Goal: Book appointment/travel/reservation

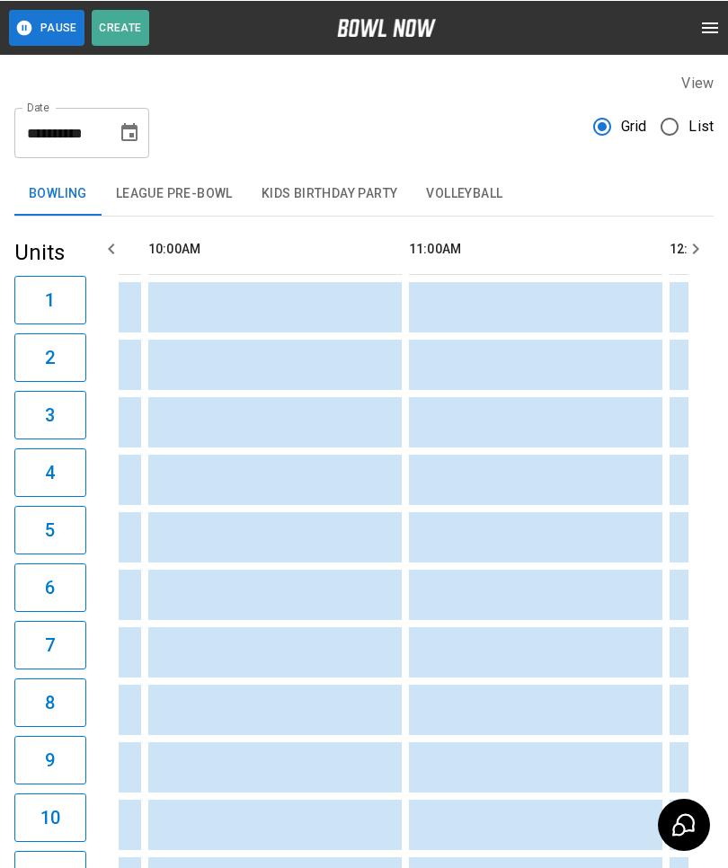
scroll to position [0, 287]
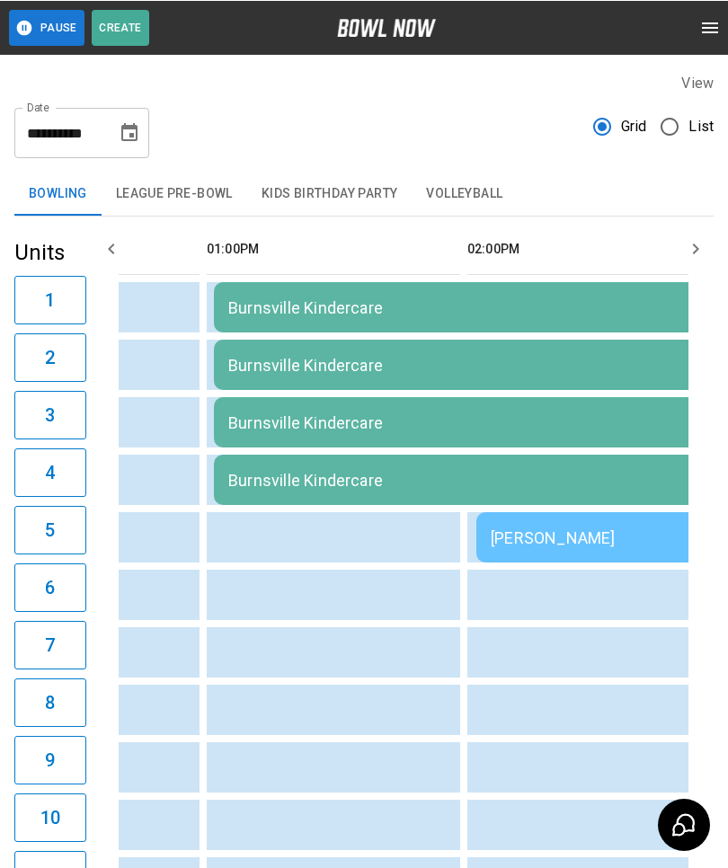
click at [185, 203] on button "League Pre-Bowl" at bounding box center [175, 193] width 146 height 43
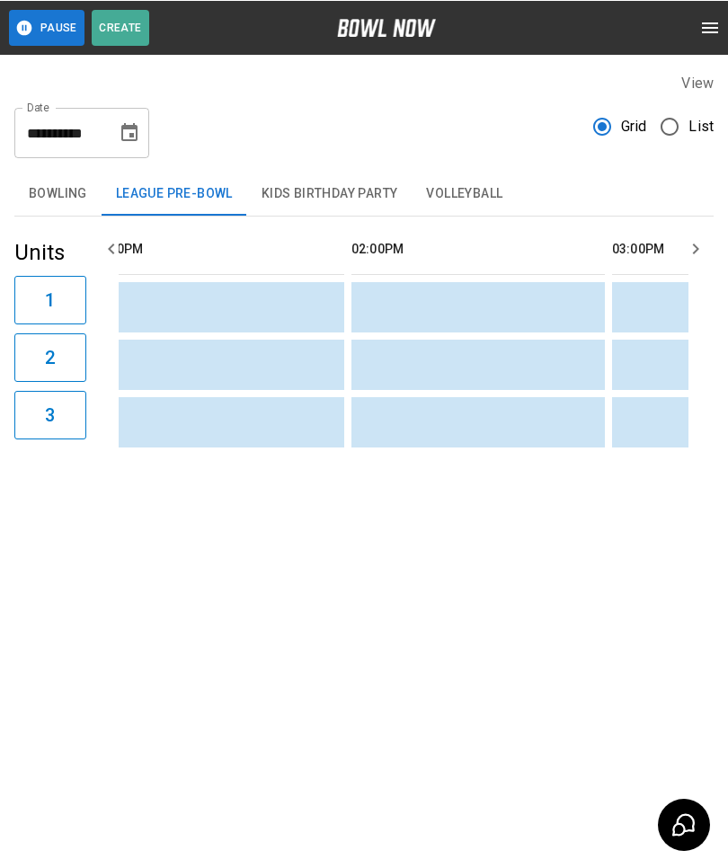
click at [76, 196] on button "Bowling" at bounding box center [57, 193] width 87 height 43
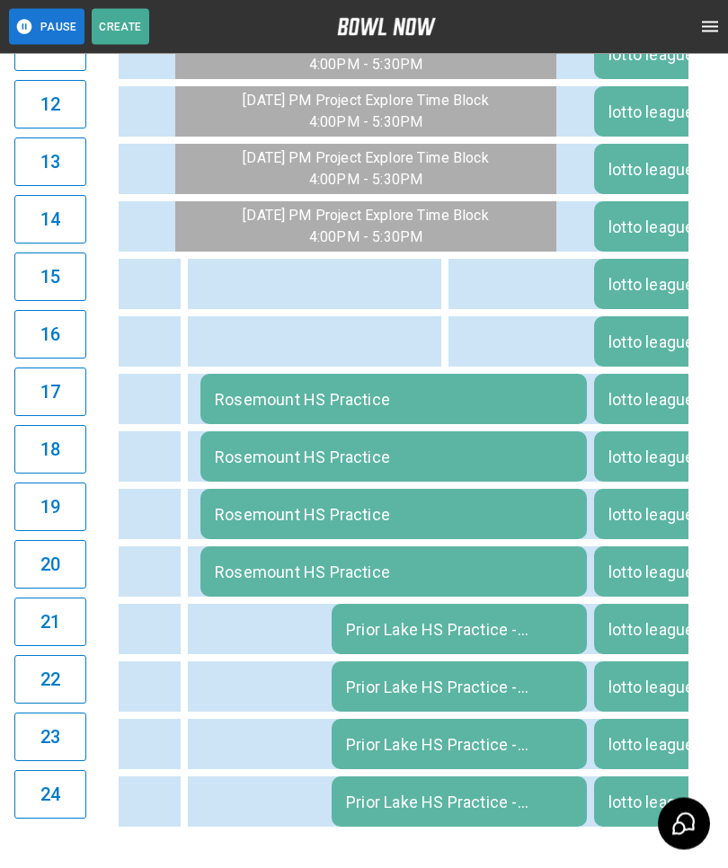
scroll to position [826, 0]
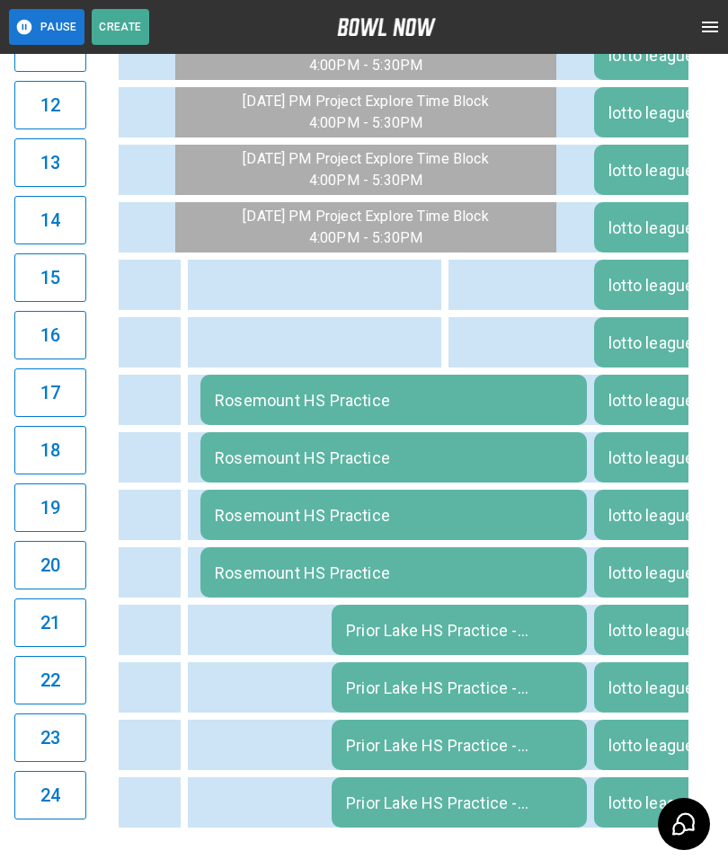
click at [518, 645] on td "Prior Lake HS Practice - [PERSON_NAME]" at bounding box center [458, 630] width 255 height 50
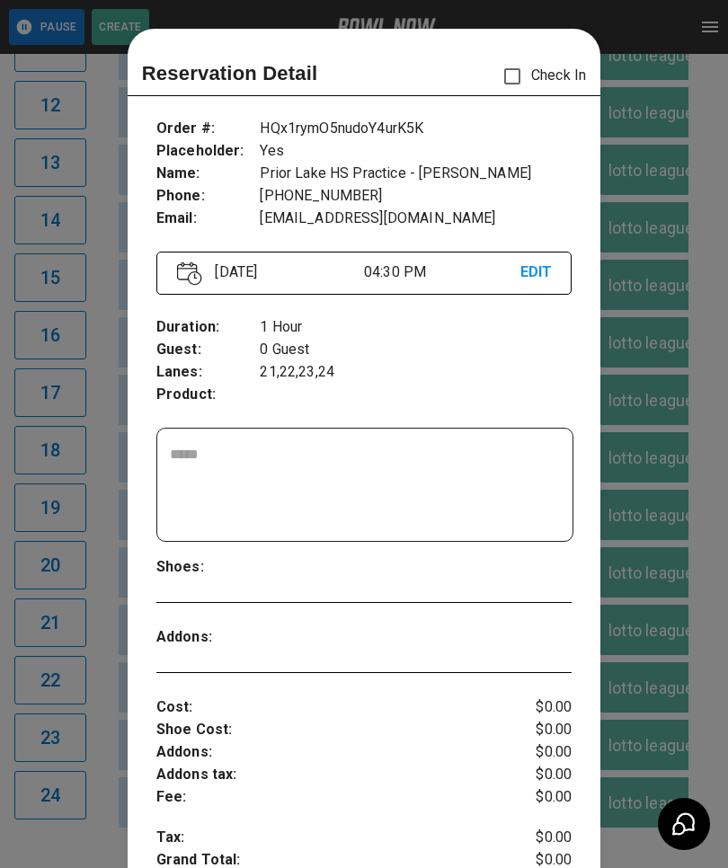
scroll to position [29, 0]
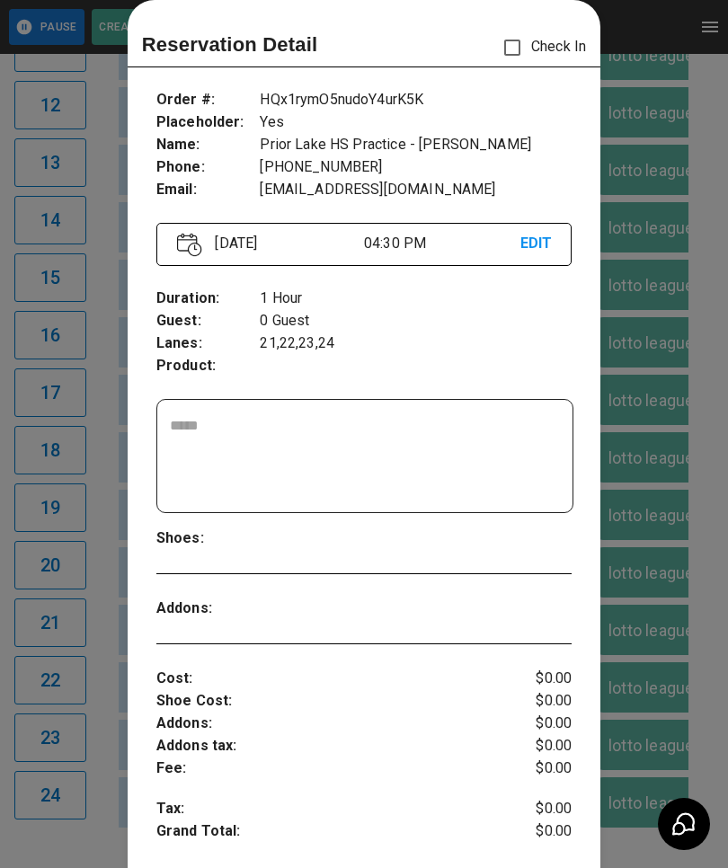
click at [647, 576] on div at bounding box center [364, 434] width 728 height 868
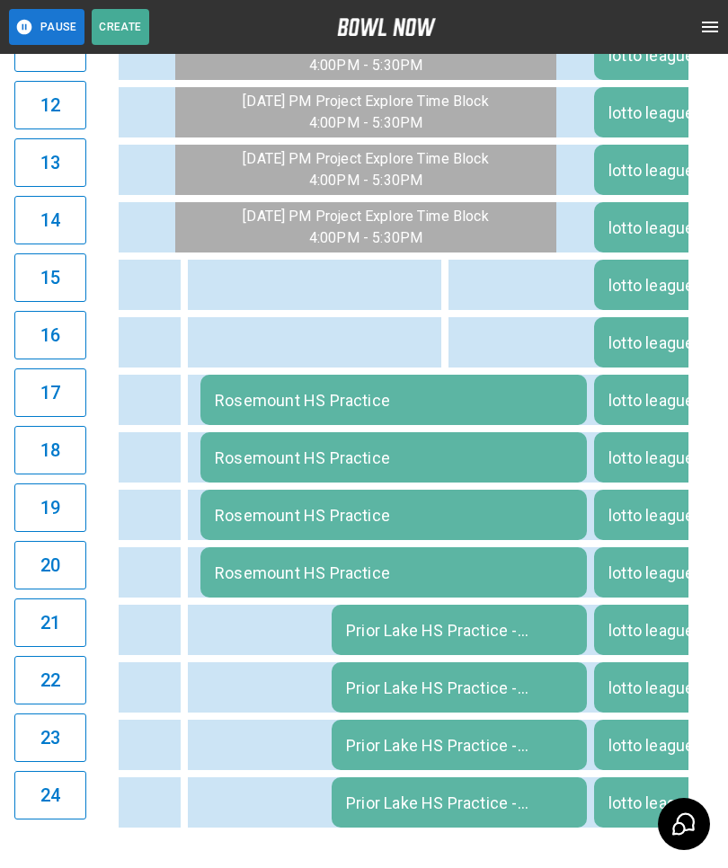
click at [552, 622] on div "Prior Lake HS Practice - [PERSON_NAME]" at bounding box center [459, 630] width 226 height 19
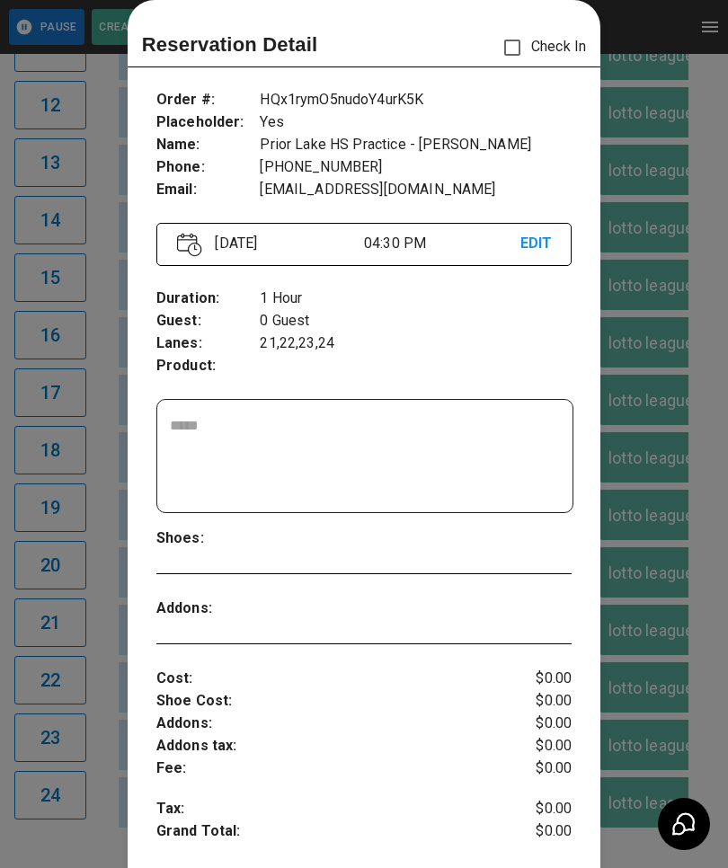
click at [649, 566] on div at bounding box center [364, 434] width 728 height 868
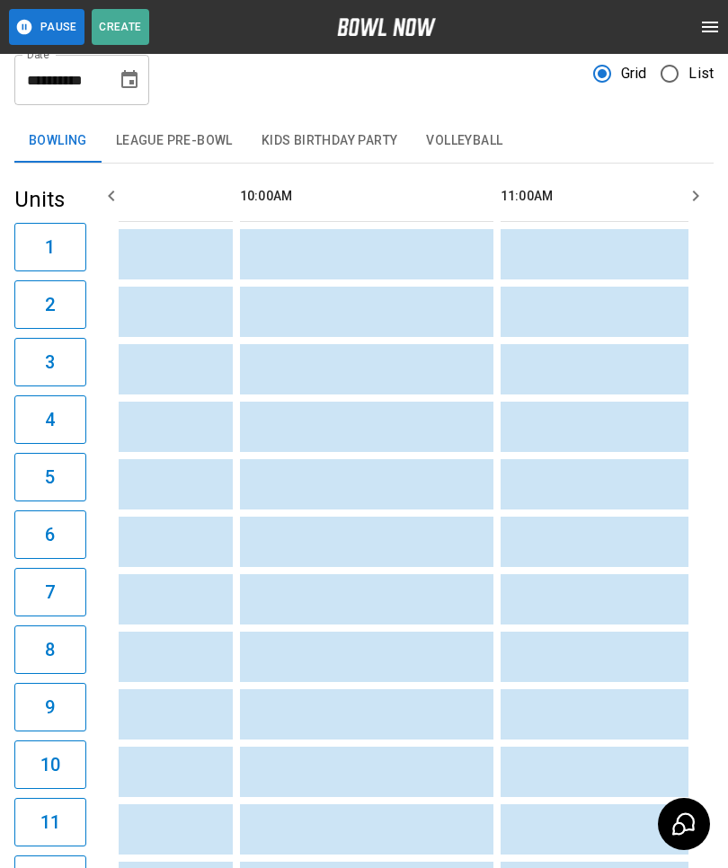
scroll to position [0, 189]
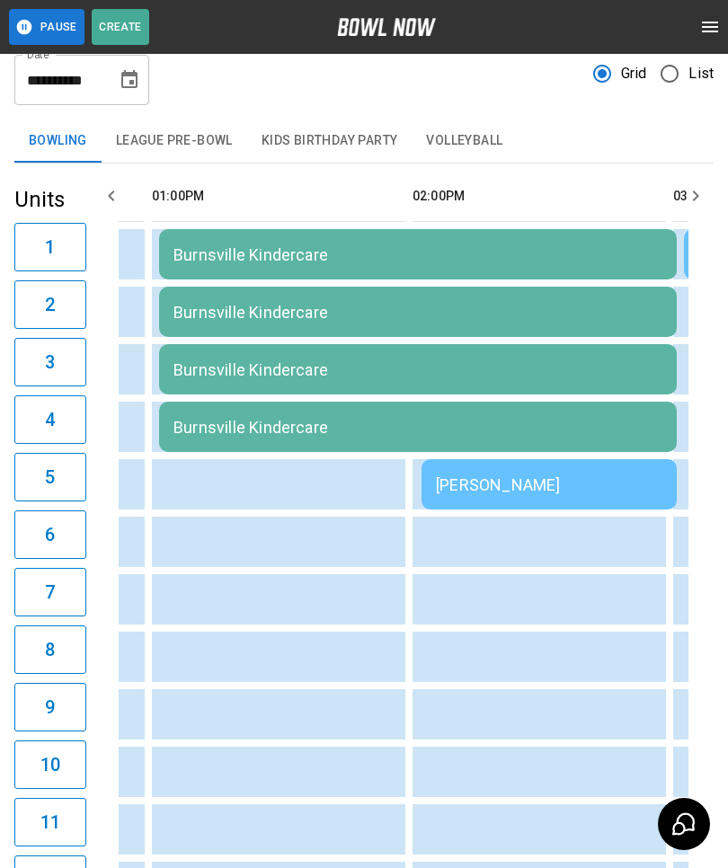
click at [566, 492] on div "[PERSON_NAME]" at bounding box center [549, 484] width 226 height 19
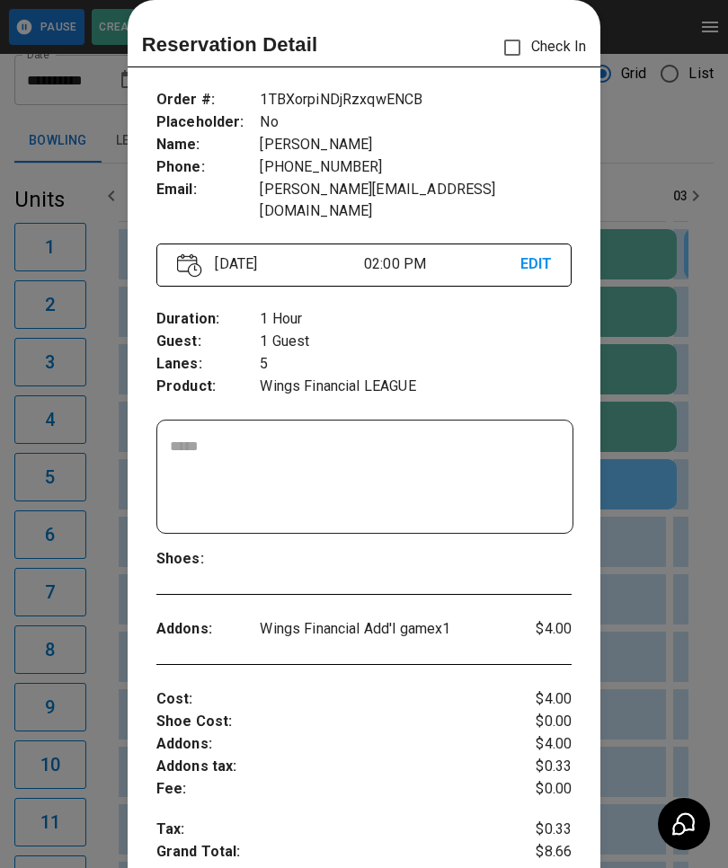
click at [655, 480] on div at bounding box center [364, 434] width 728 height 868
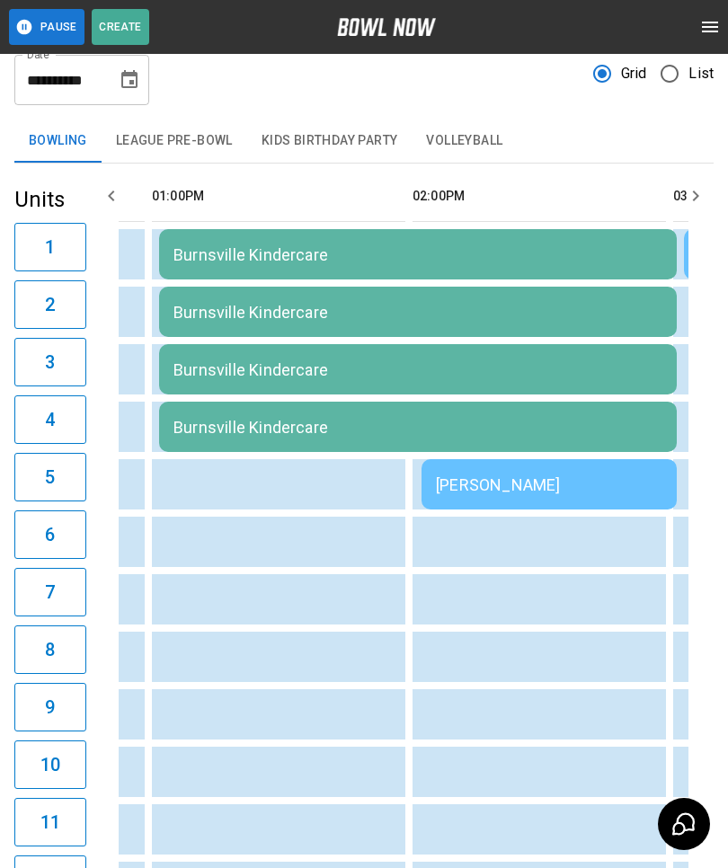
click at [614, 492] on div "[PERSON_NAME]" at bounding box center [549, 484] width 226 height 19
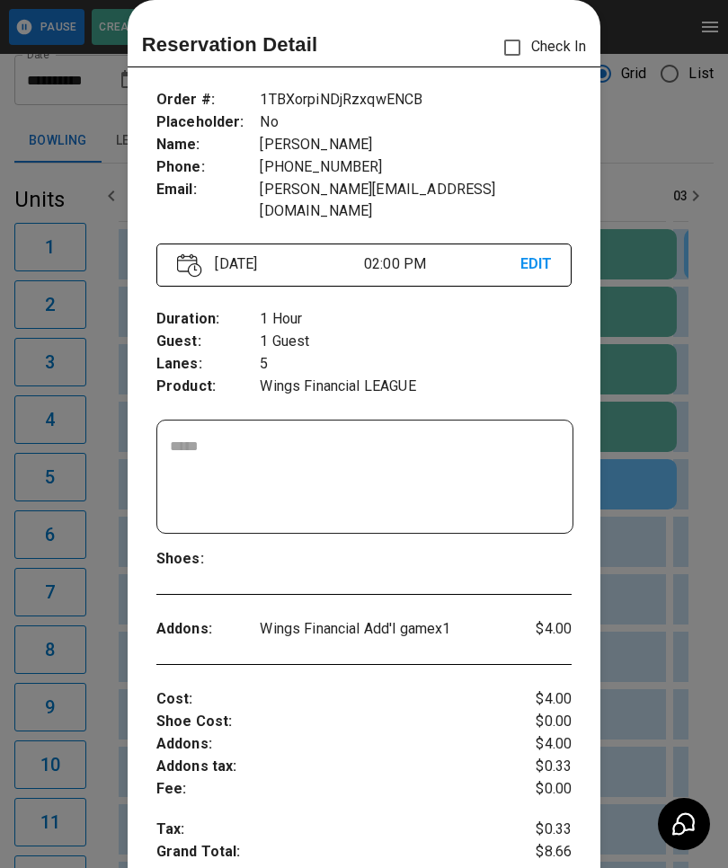
click at [667, 541] on div at bounding box center [364, 434] width 728 height 868
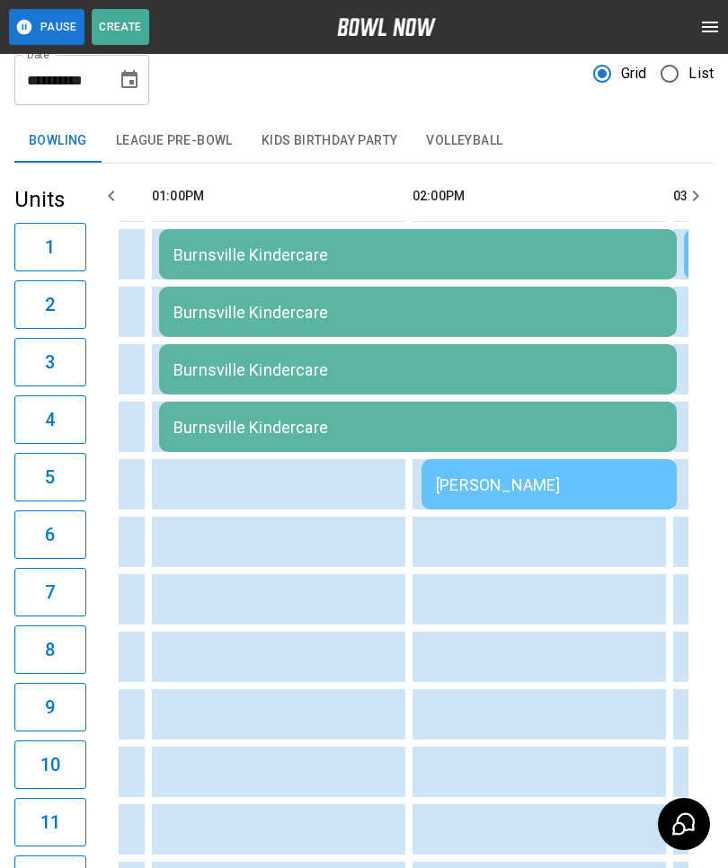
click at [597, 485] on div "[PERSON_NAME]" at bounding box center [549, 484] width 226 height 19
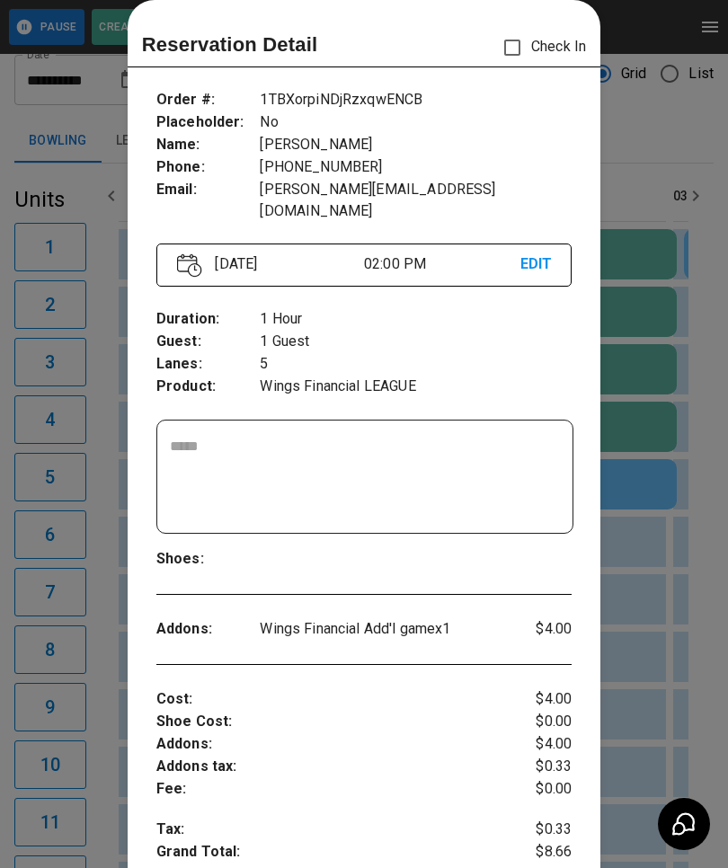
click at [696, 523] on div at bounding box center [364, 434] width 728 height 868
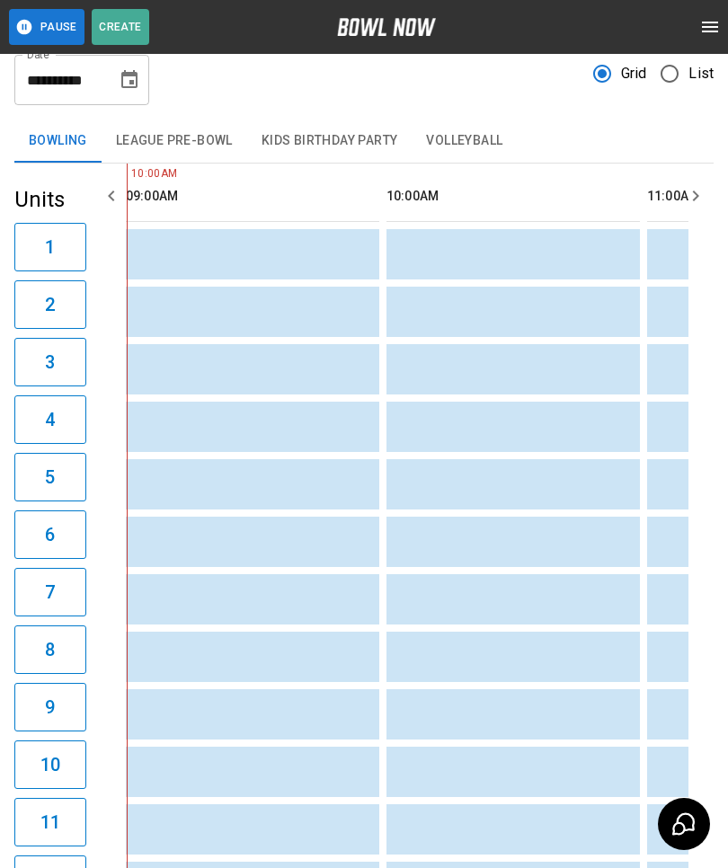
scroll to position [0, 52]
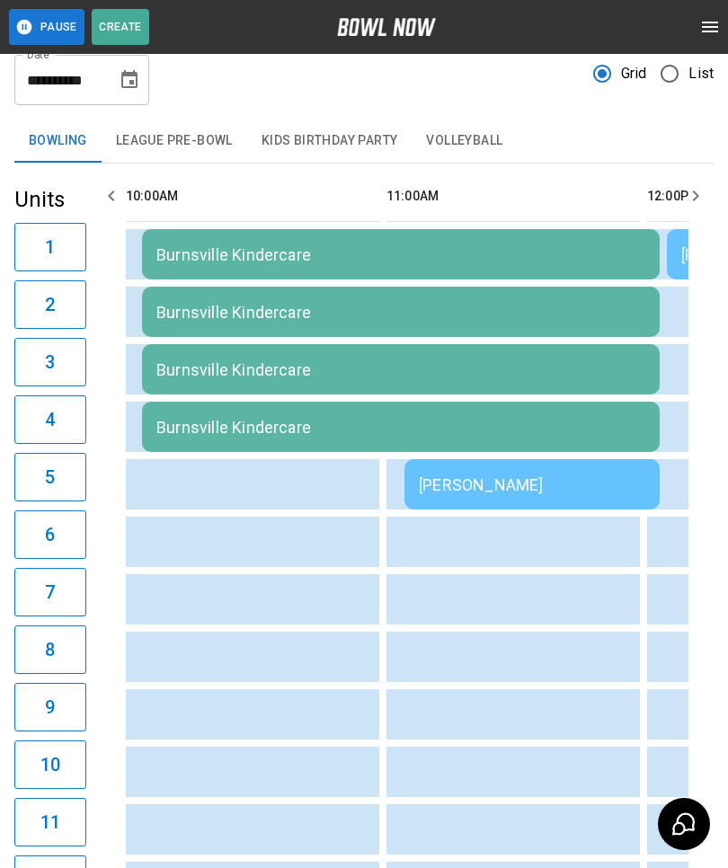
scroll to position [0, 260]
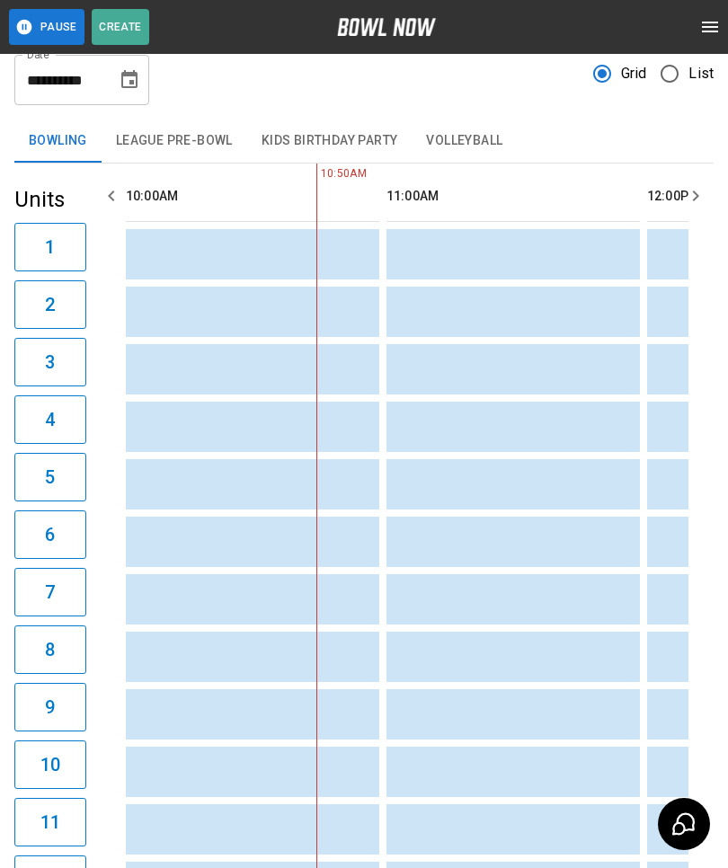
click at [114, 85] on button "Choose date, selected date is Aug 14, 2025" at bounding box center [129, 80] width 36 height 36
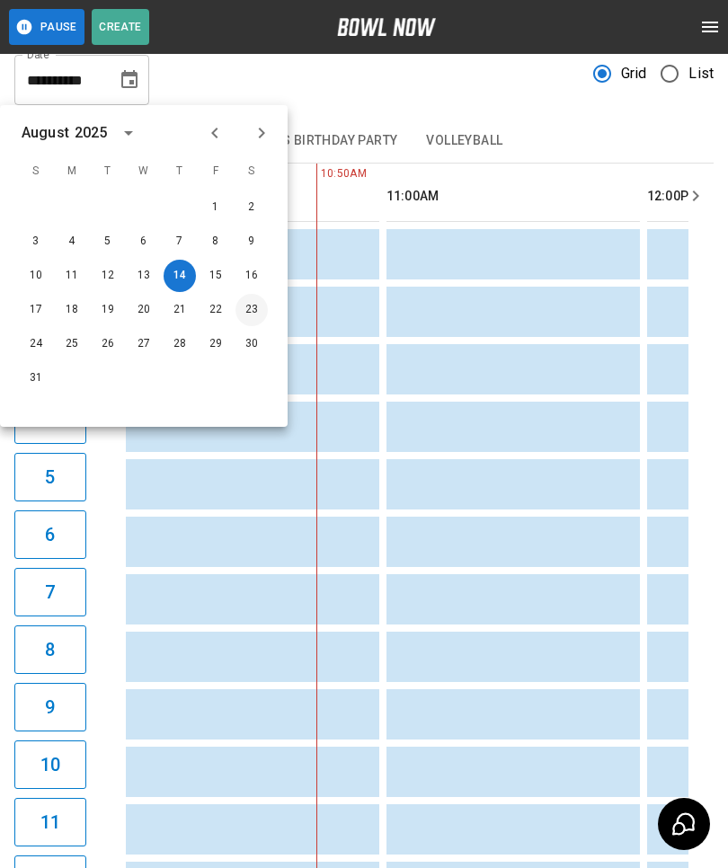
click at [247, 317] on button "23" at bounding box center [251, 310] width 32 height 32
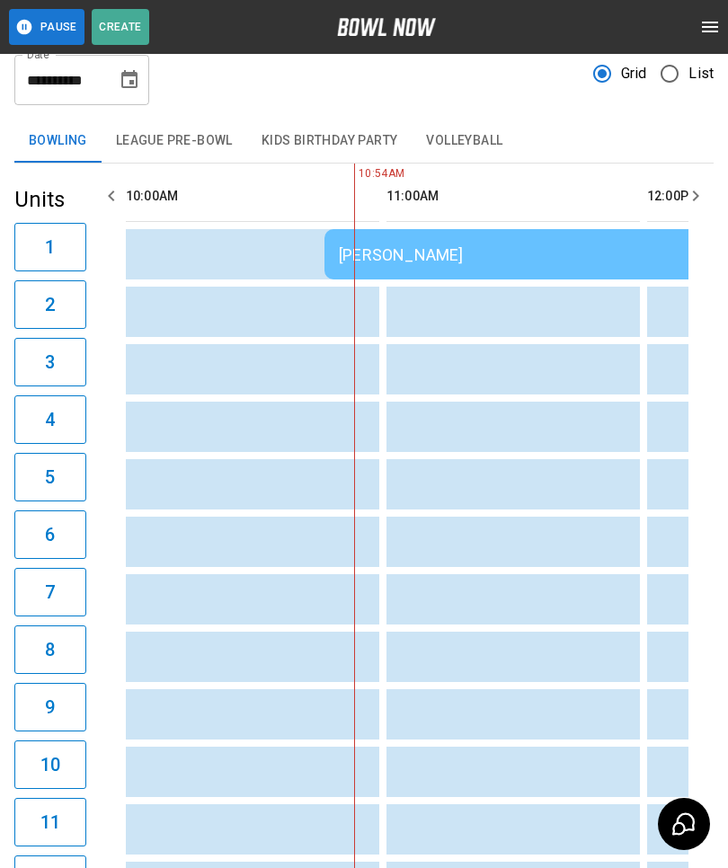
click at [348, 146] on button "Kids Birthday Party" at bounding box center [329, 140] width 165 height 43
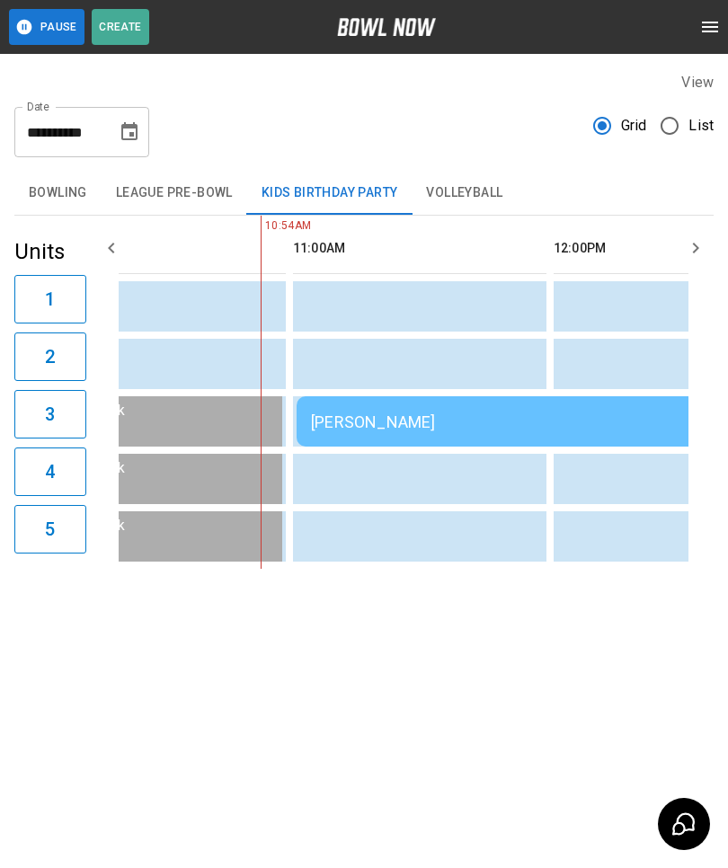
scroll to position [0, 375]
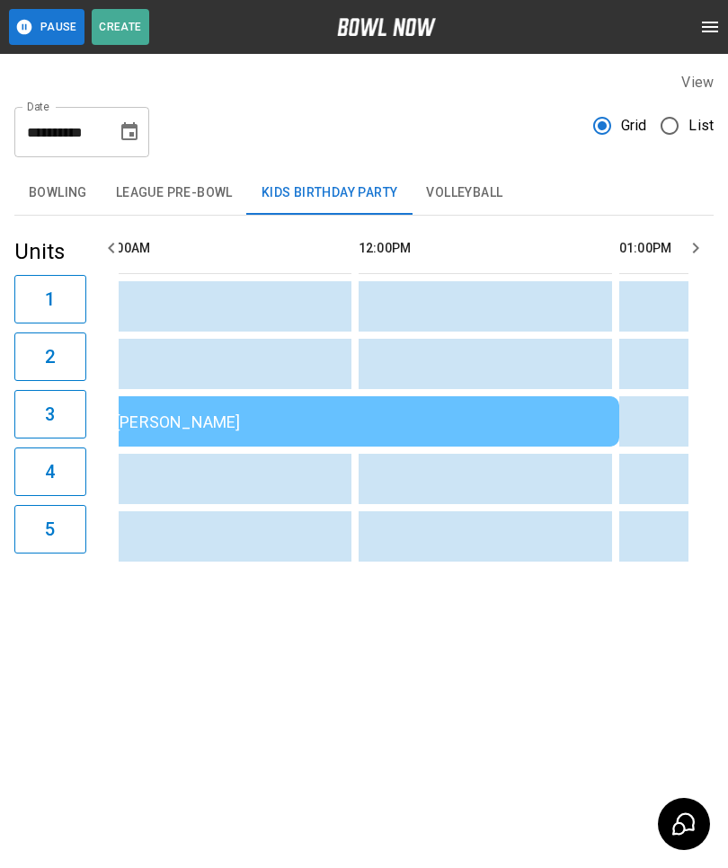
click at [552, 412] on div "[PERSON_NAME]" at bounding box center [360, 421] width 489 height 19
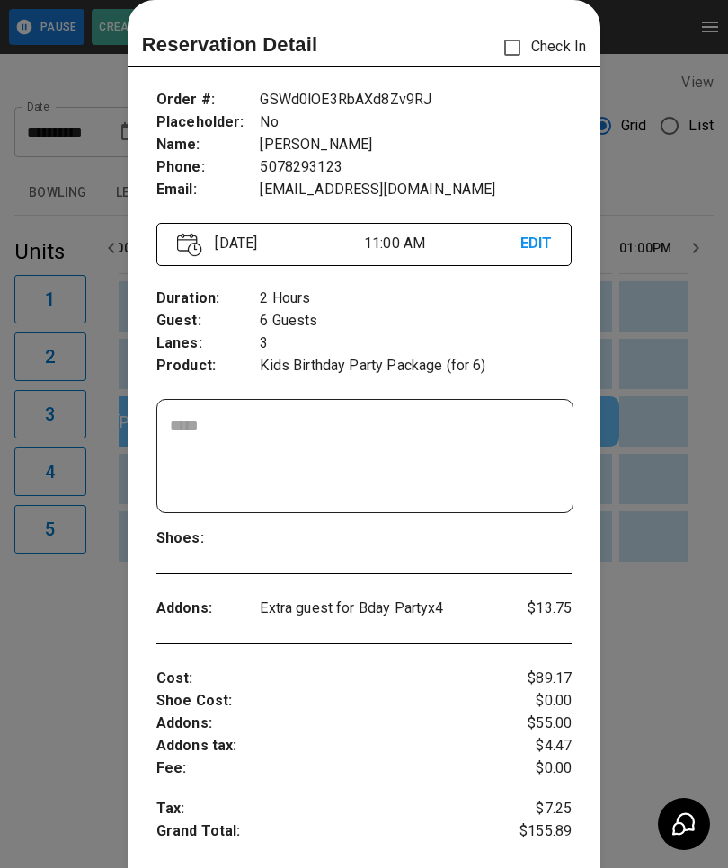
click at [70, 603] on div at bounding box center [364, 434] width 728 height 868
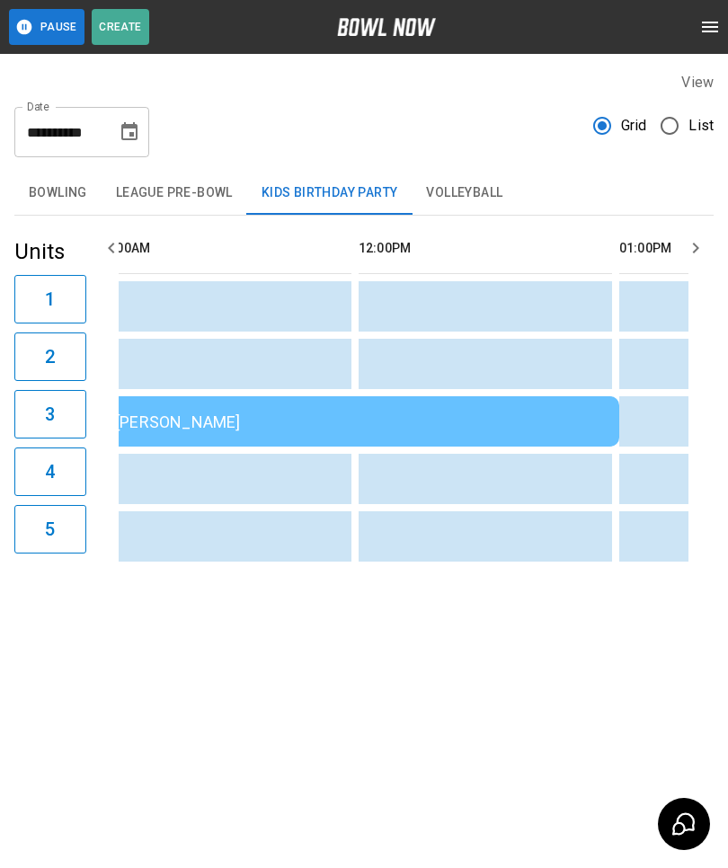
click at [62, 107] on input "**********" at bounding box center [59, 132] width 90 height 50
click at [123, 122] on icon "Choose date, selected date is Aug 23, 2025" at bounding box center [129, 131] width 16 height 18
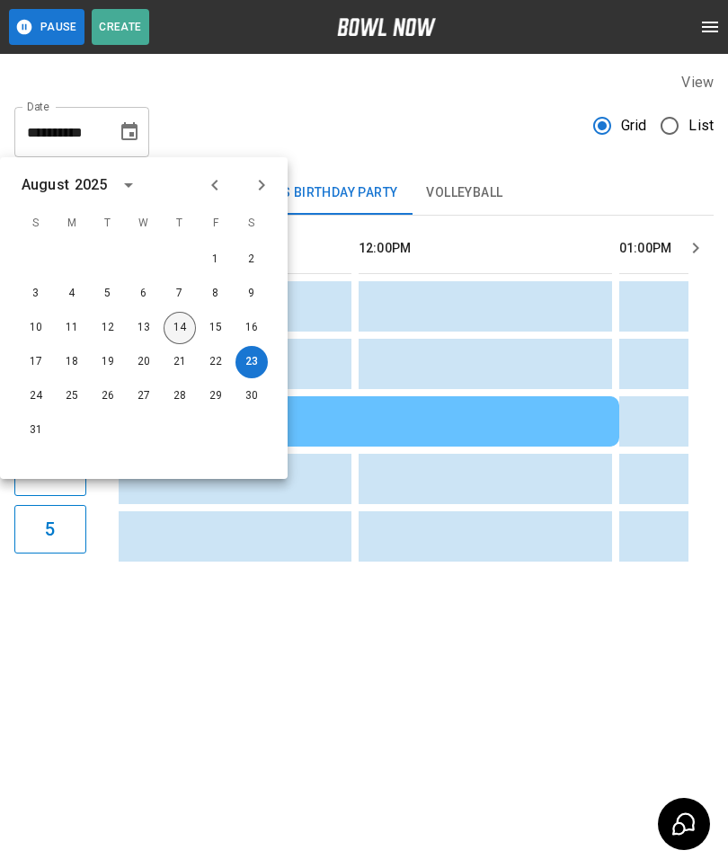
click at [171, 312] on button "14" at bounding box center [179, 328] width 32 height 32
type input "**********"
